Goal: Complete application form

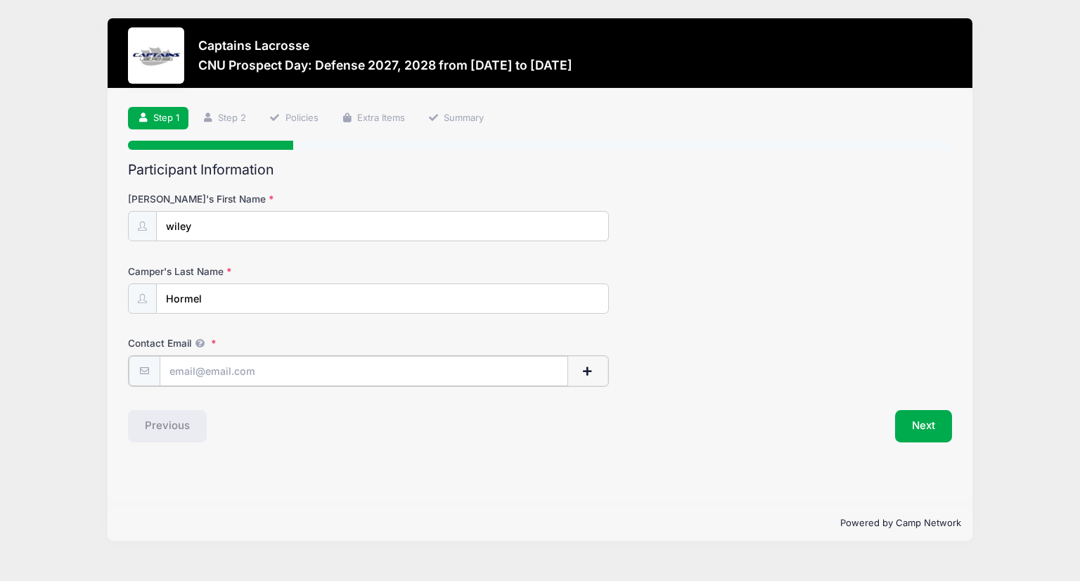
click at [297, 357] on input "Contact Email" at bounding box center [364, 371] width 409 height 30
type input "wlhormel@gmail.com"
click at [933, 438] on button "Next" at bounding box center [923, 425] width 57 height 32
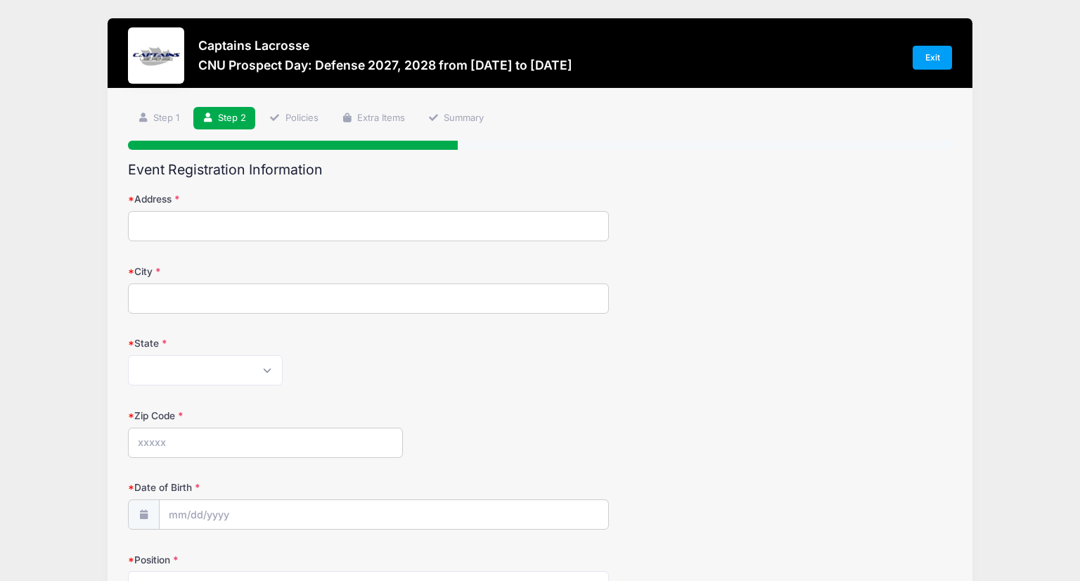
click at [156, 217] on input "Address" at bounding box center [368, 226] width 480 height 30
type input "305 West Bank Street"
type input "Bridgewater"
select select "VA"
type input "22812"
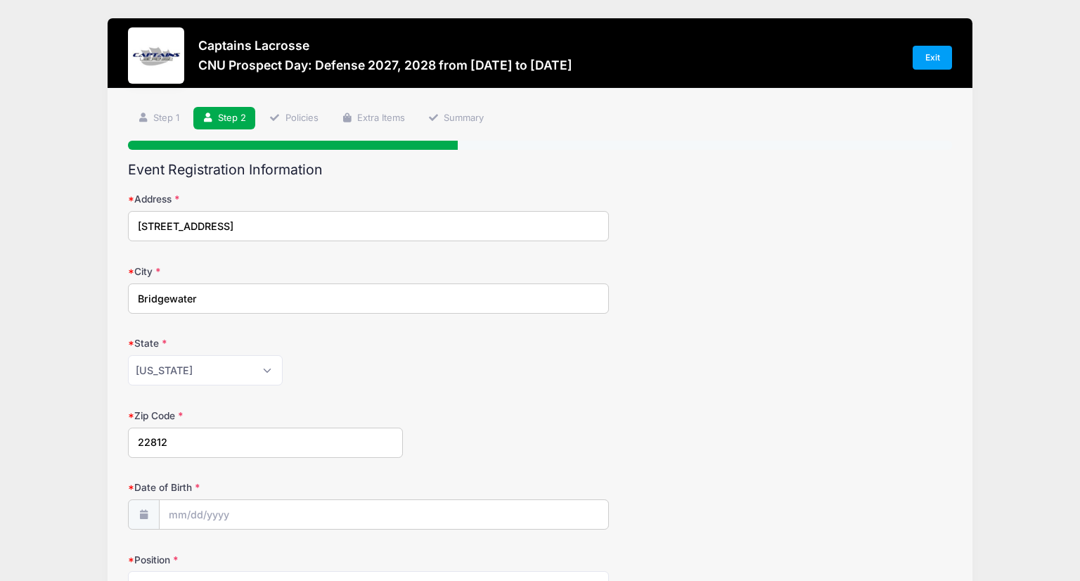
type input "(540) 280-1844"
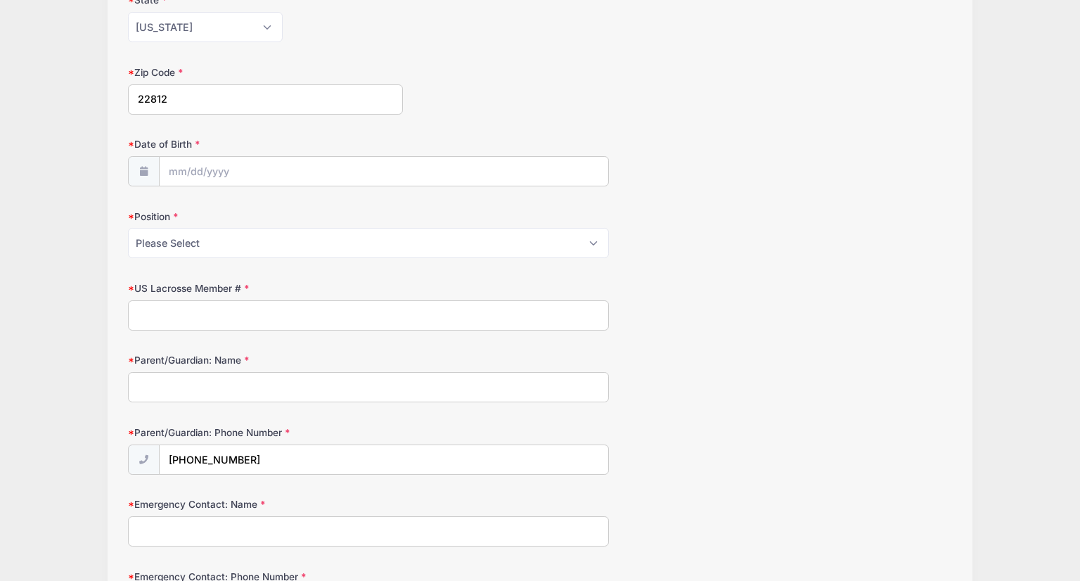
scroll to position [345, 0]
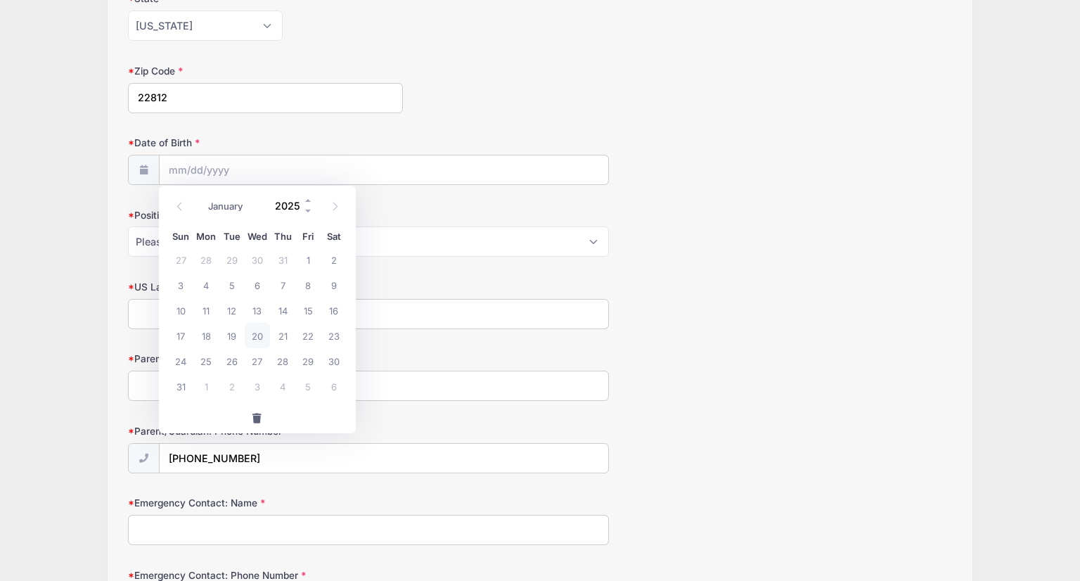
click at [281, 208] on input "2025" at bounding box center [291, 206] width 46 height 21
click at [309, 211] on span at bounding box center [309, 211] width 10 height 11
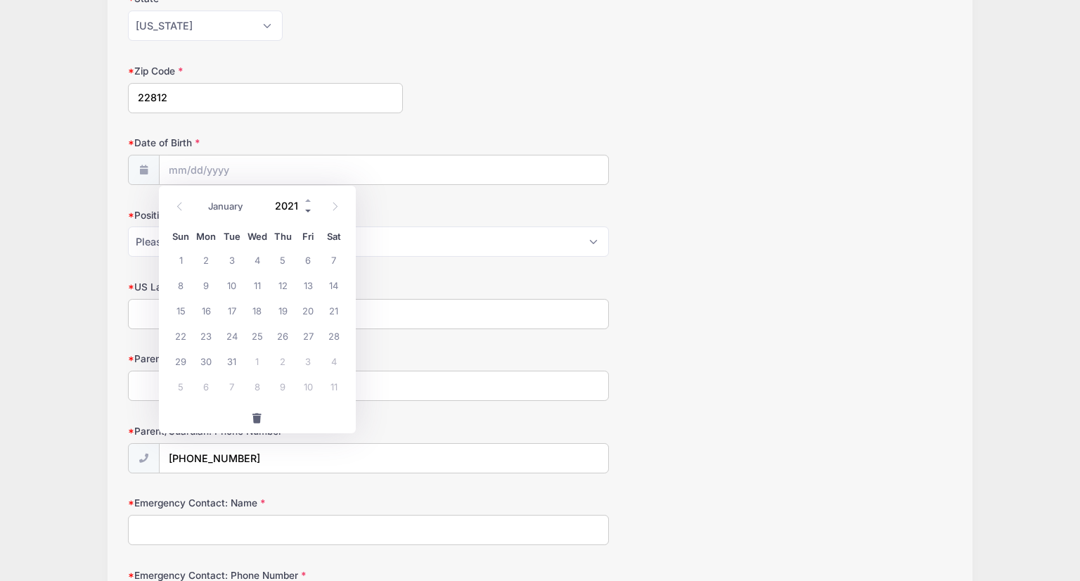
click at [309, 211] on span at bounding box center [309, 211] width 10 height 11
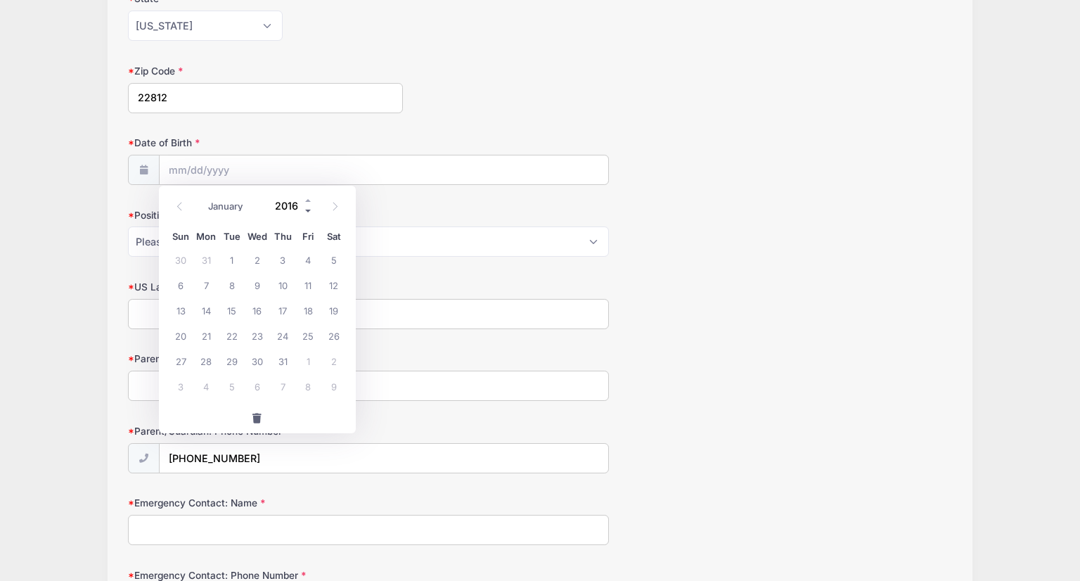
click at [309, 211] on span at bounding box center [309, 211] width 10 height 11
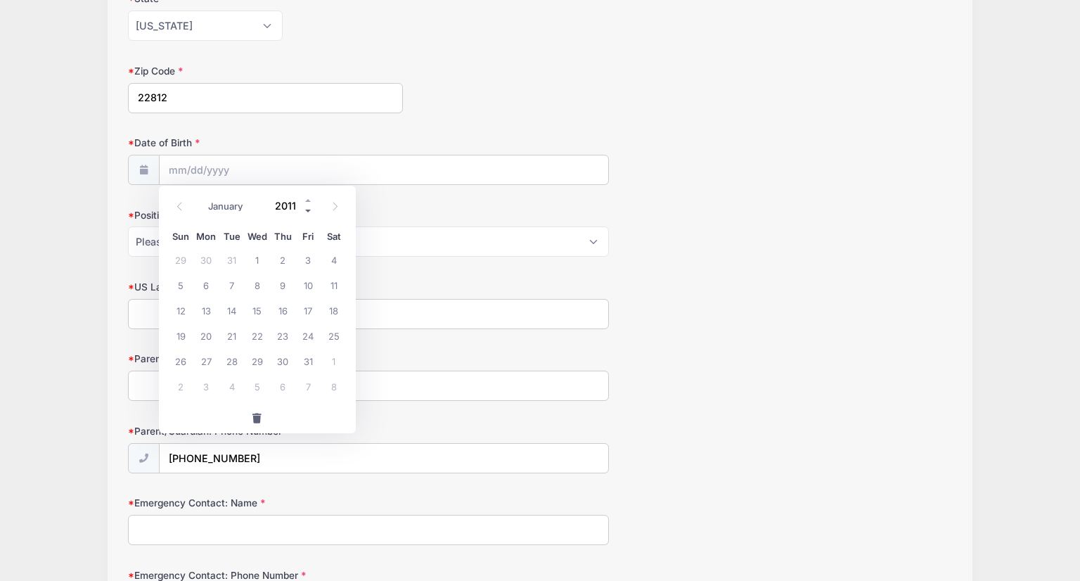
click at [309, 211] on span at bounding box center [309, 211] width 10 height 11
type input "2007"
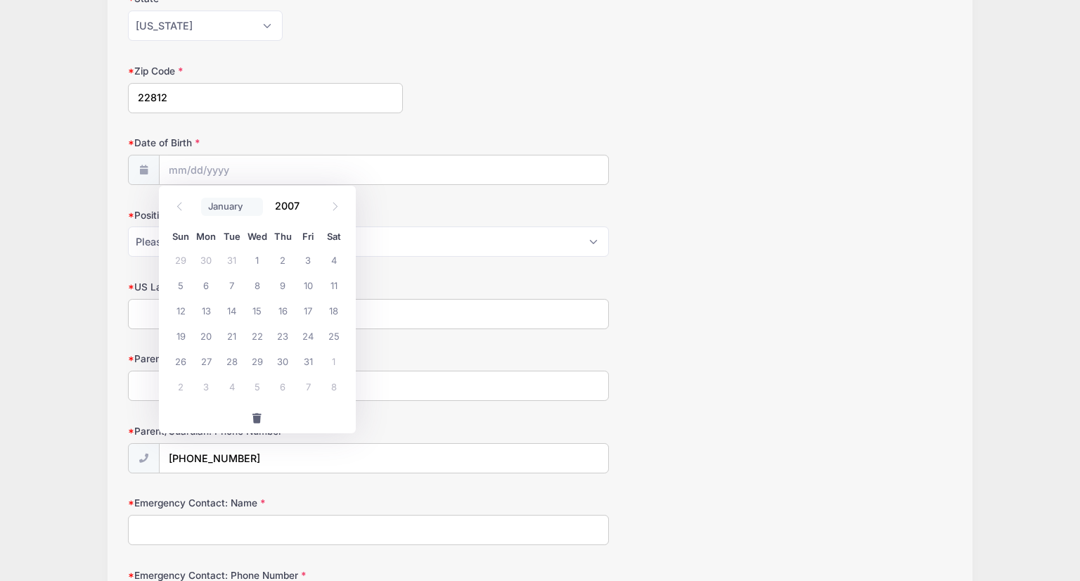
click at [220, 204] on select "January February March April May June July August September October November De…" at bounding box center [232, 207] width 63 height 18
select select "10"
click at [201, 198] on select "January February March April May June July August September October November De…" at bounding box center [232, 207] width 63 height 18
click at [262, 363] on span "28" at bounding box center [257, 360] width 25 height 25
type input "11/28/2007"
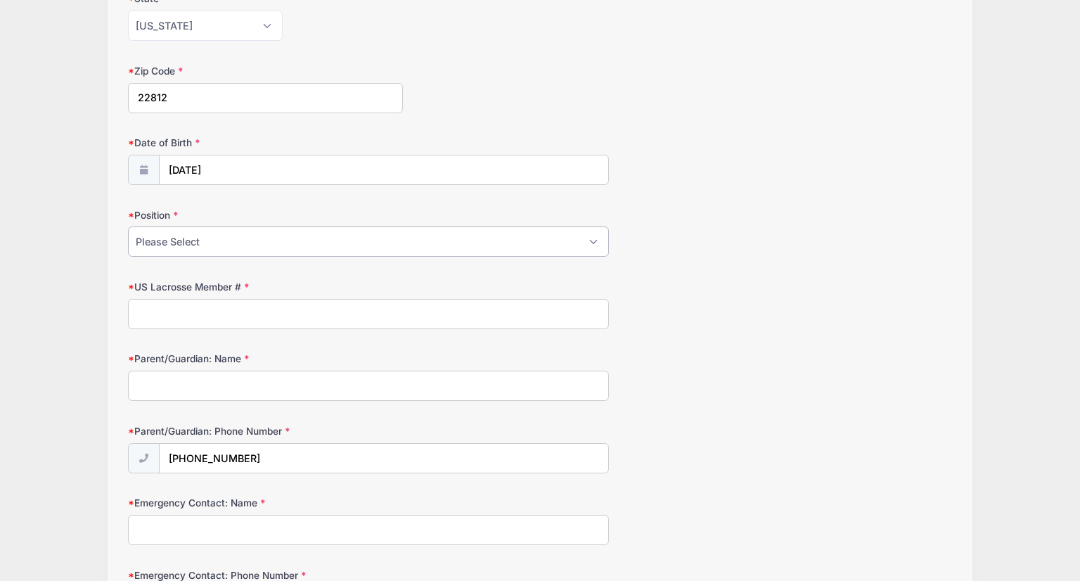
click at [169, 244] on select "Please Select Attack Defense Goalie Midfield" at bounding box center [368, 242] width 480 height 30
select select "Defense"
click at [128, 227] on select "Please Select Attack Defense Goalie Midfield" at bounding box center [368, 242] width 480 height 30
click at [196, 310] on input "US Lacrosse Member #" at bounding box center [368, 314] width 480 height 30
click at [186, 378] on input "Parent/Guardian: Name" at bounding box center [368, 386] width 480 height 30
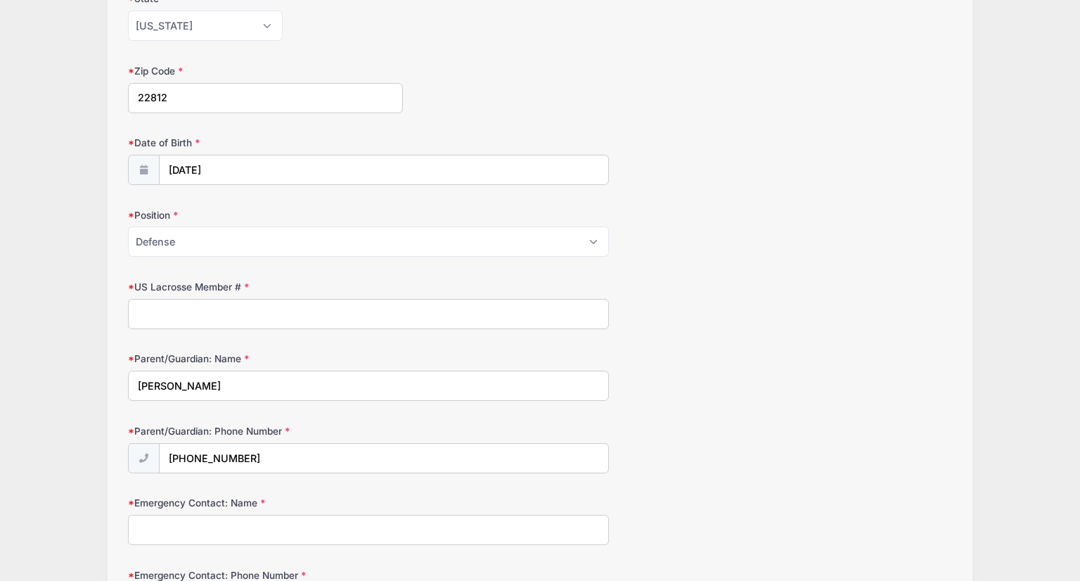
drag, startPoint x: 137, startPoint y: 384, endPoint x: 244, endPoint y: 374, distance: 107.4
click at [244, 374] on input "Ashley Hormel" at bounding box center [368, 386] width 480 height 30
type input "Ashley Hormel"
click at [177, 525] on input "Emergency Contact: Name" at bounding box center [368, 530] width 480 height 30
paste input "Ashley Hormel"
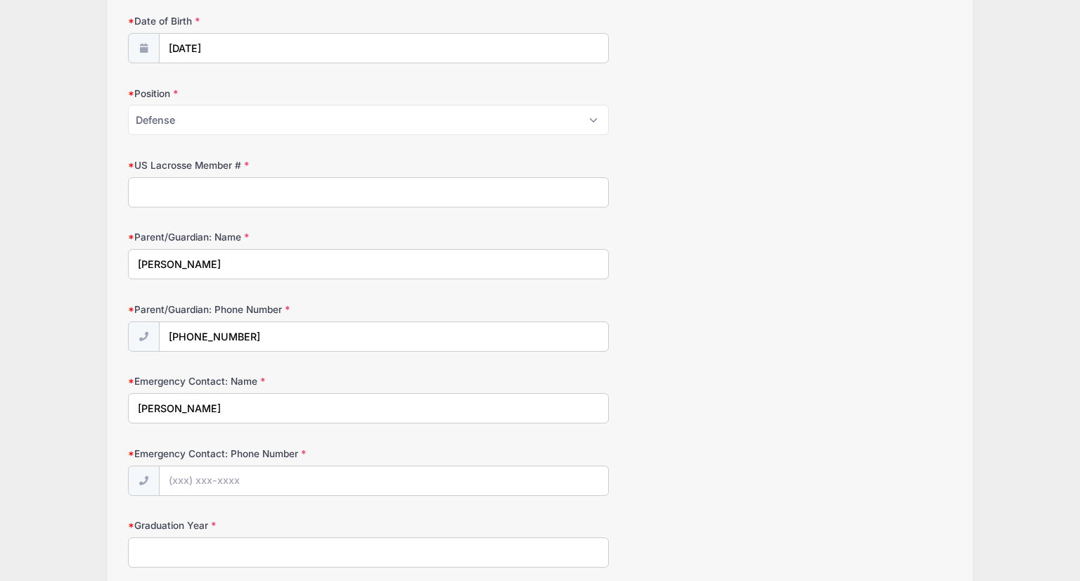
scroll to position [469, 0]
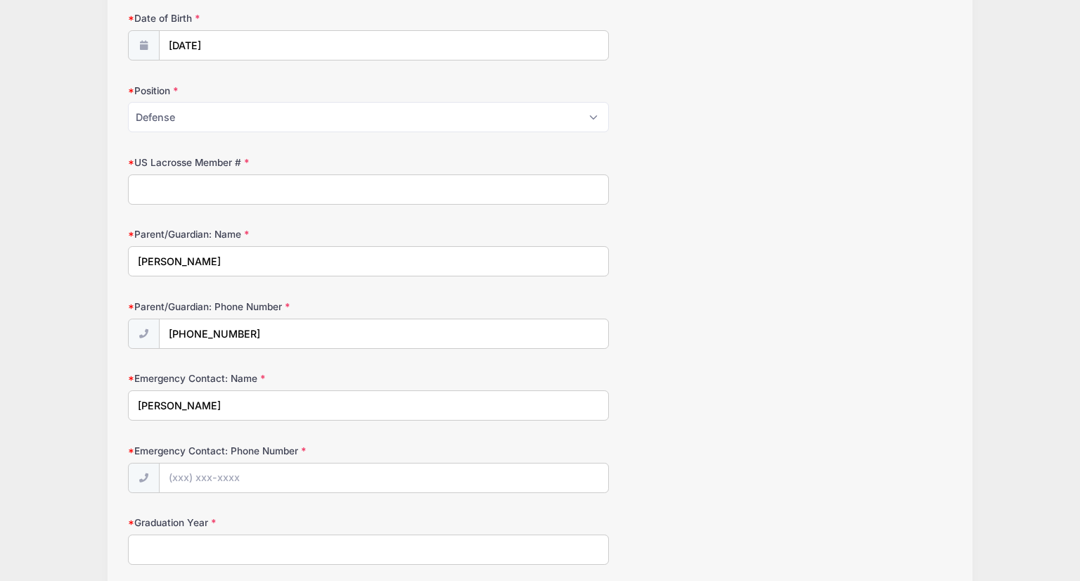
type input "Ashley Hormel"
click at [224, 469] on input "Emergency Contact: Phone Number" at bounding box center [384, 479] width 449 height 30
type input "(540) 280-1844"
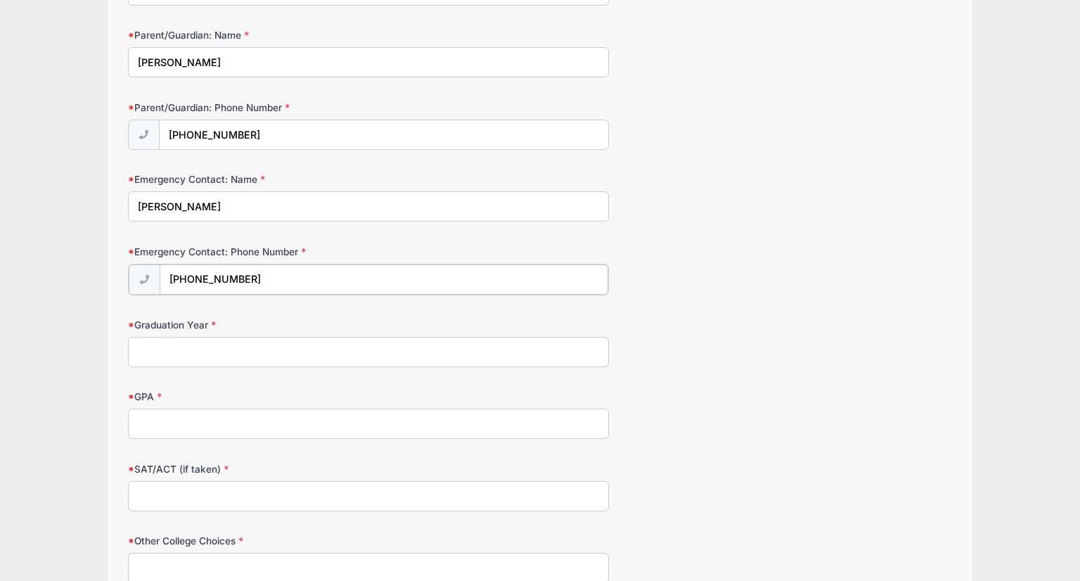
scroll to position [670, 0]
click at [193, 342] on input "Graduation Year" at bounding box center [368, 349] width 480 height 30
type input "2026"
click at [171, 417] on input "GPA" at bounding box center [368, 421] width 480 height 30
type input "3.7"
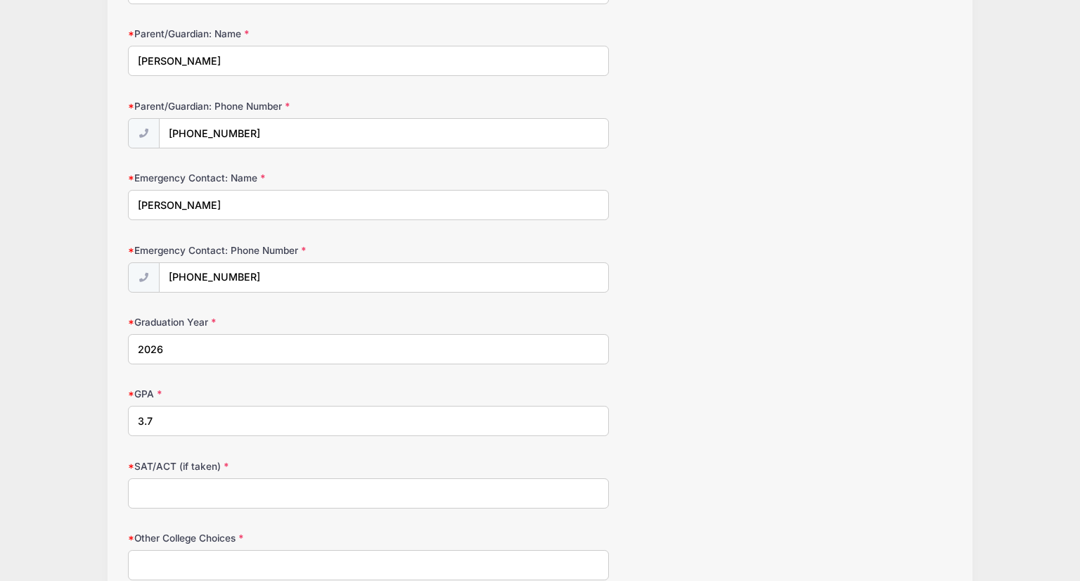
click at [172, 496] on input "SAT/ACT (if taken)" at bounding box center [368, 493] width 480 height 30
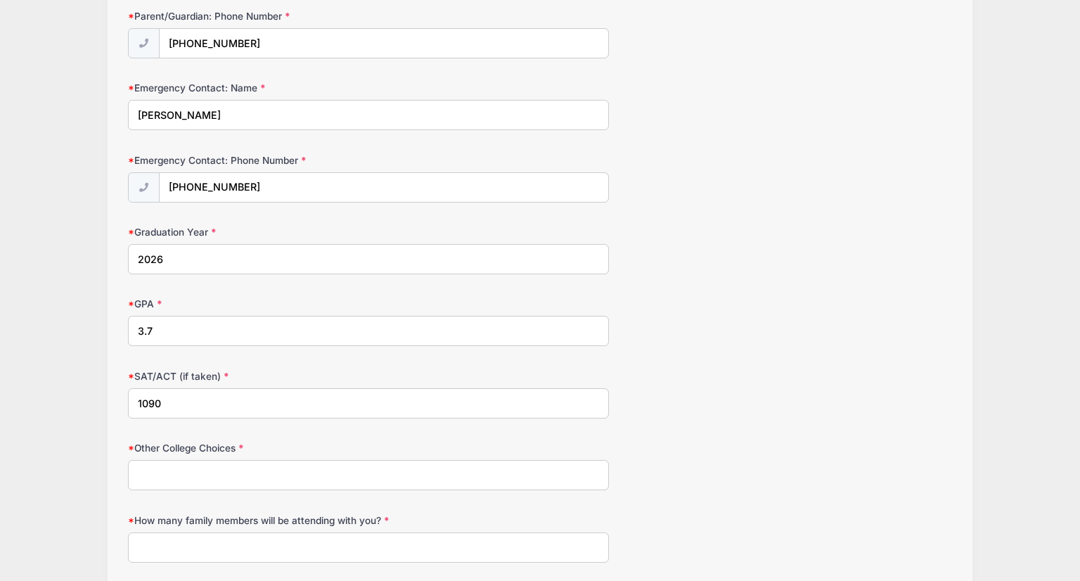
scroll to position [763, 0]
type input "1090"
click at [203, 457] on input "Other College Choices" at bounding box center [368, 472] width 480 height 30
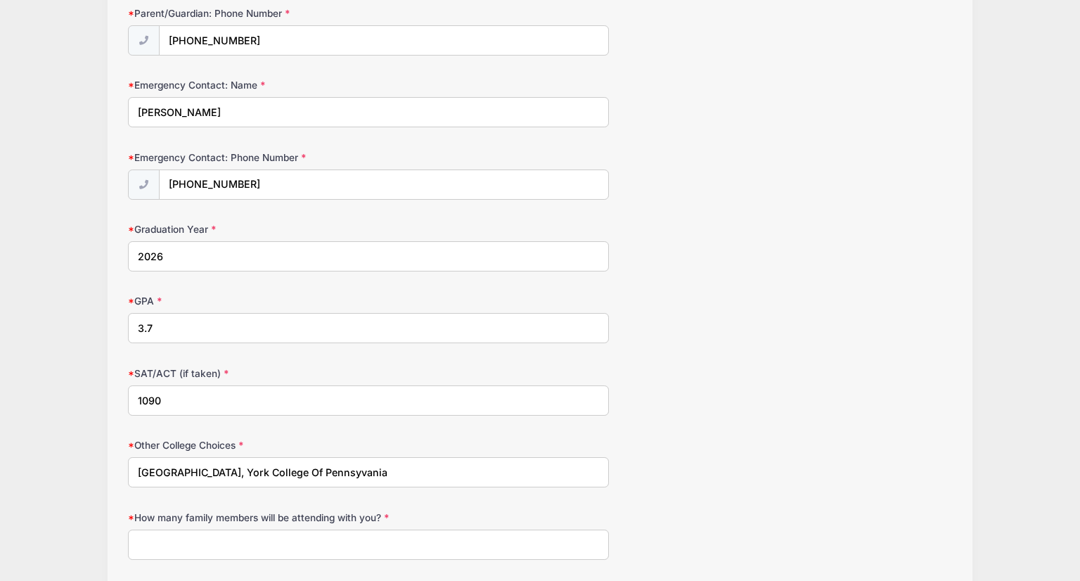
click at [298, 466] on input "Roanoke, York College Of Pennsyvania" at bounding box center [368, 472] width 480 height 30
click at [340, 459] on input "Roanoke, York College Of Pennsylvania" at bounding box center [368, 472] width 480 height 30
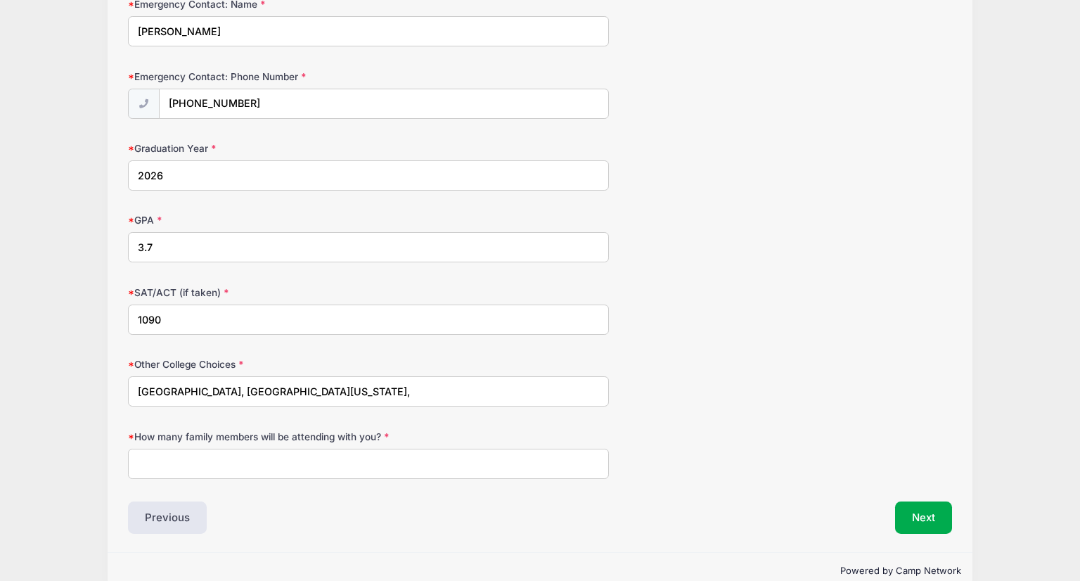
scroll to position [860, 0]
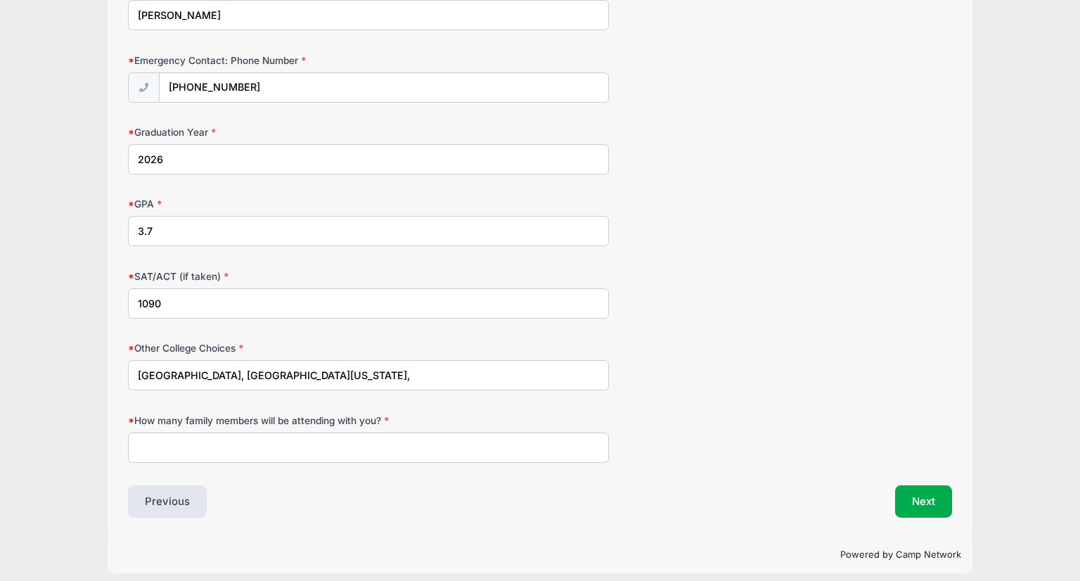
type input "Roanoke, York College Of Pennsylvania,"
click at [186, 439] on input "How many family members will be attending with you?" at bounding box center [368, 448] width 480 height 30
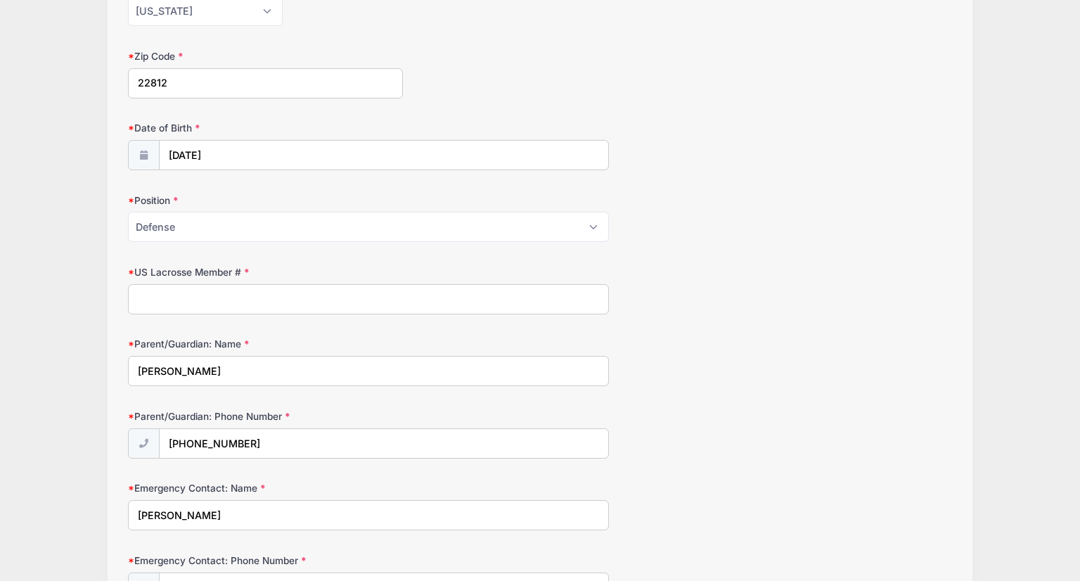
scroll to position [357, 0]
type input "1"
click at [206, 291] on input "US Lacrosse Member #" at bounding box center [368, 301] width 480 height 30
